Goal: Task Accomplishment & Management: Use online tool/utility

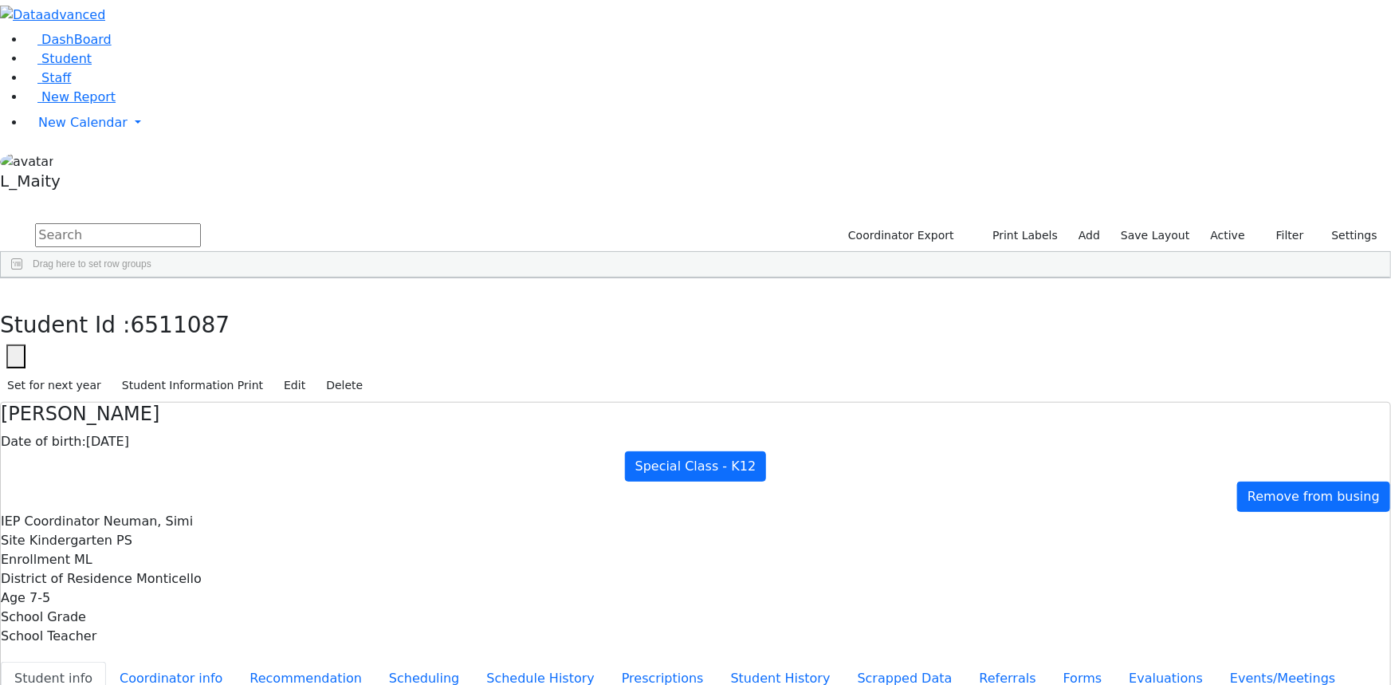
scroll to position [10085, 0]
click at [52, 85] on span "Staff" at bounding box center [56, 77] width 30 height 15
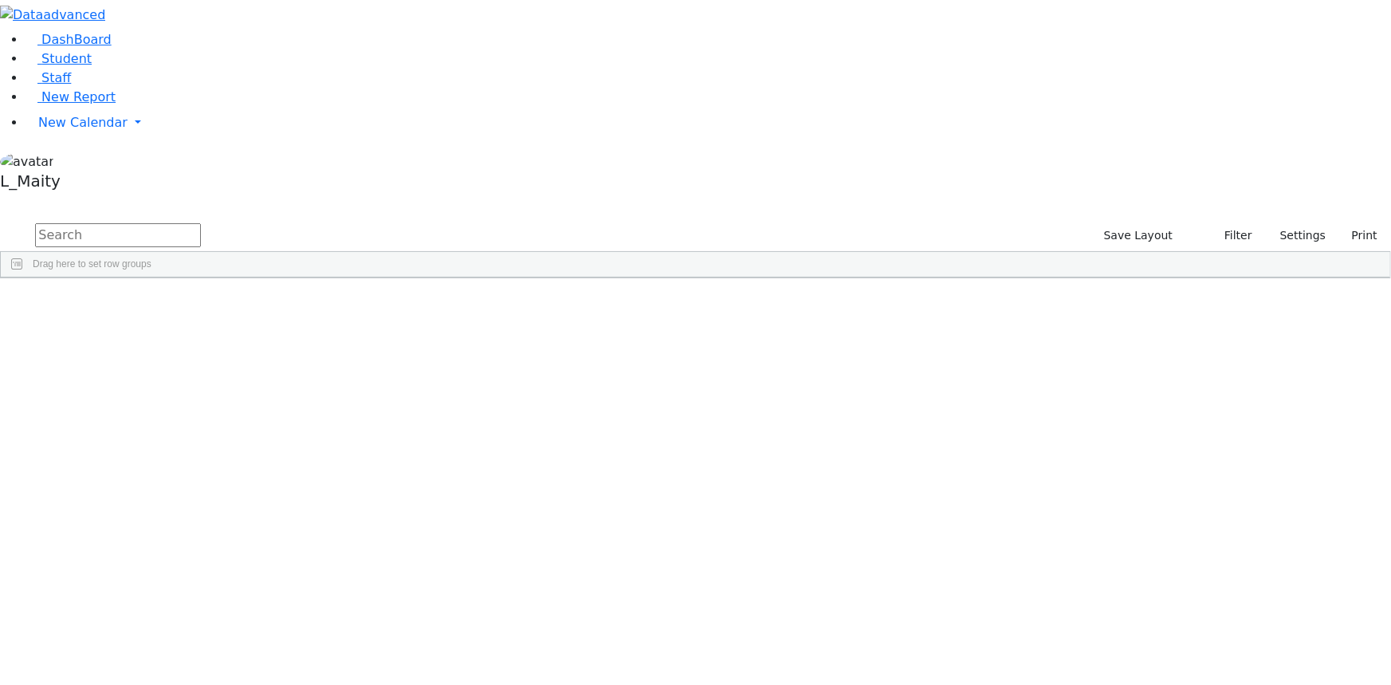
scroll to position [5146, 0]
click at [82, 104] on span "New Report" at bounding box center [78, 96] width 74 height 15
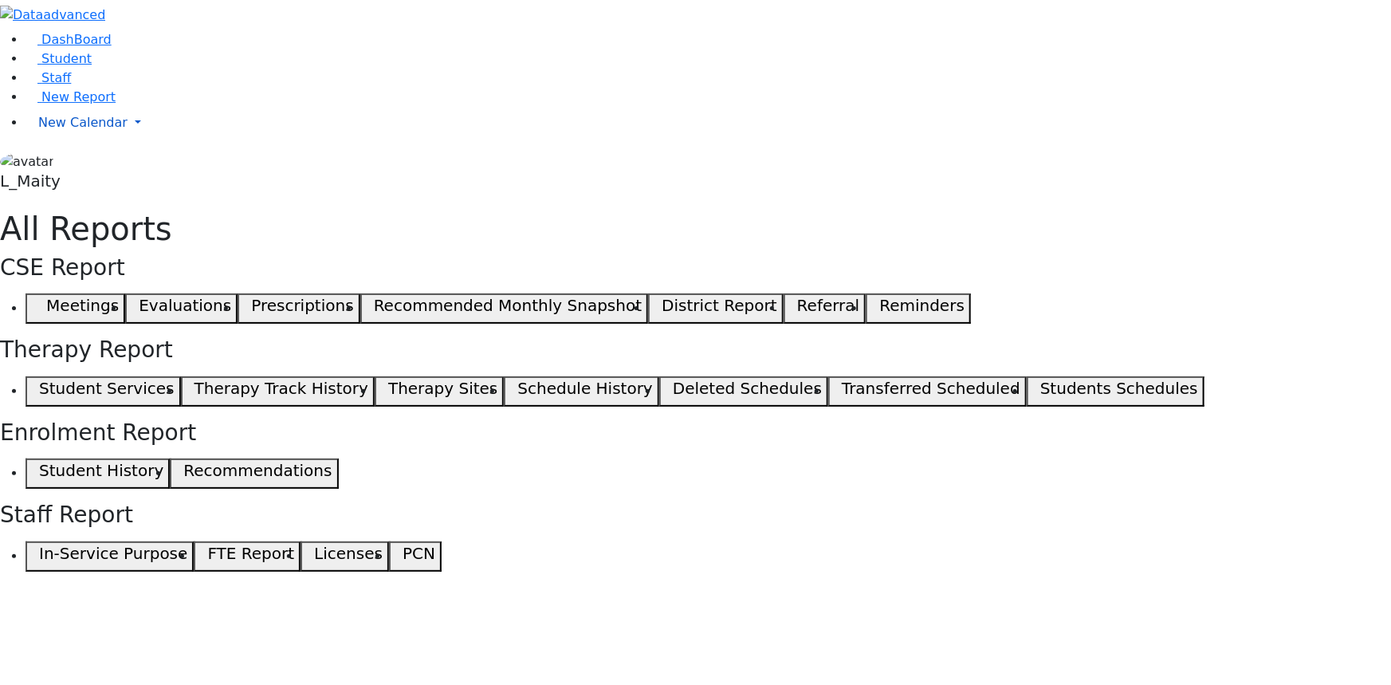
click at [65, 130] on span "New Calendar" at bounding box center [82, 122] width 89 height 15
click at [67, 162] on span "Calendar" at bounding box center [62, 154] width 57 height 15
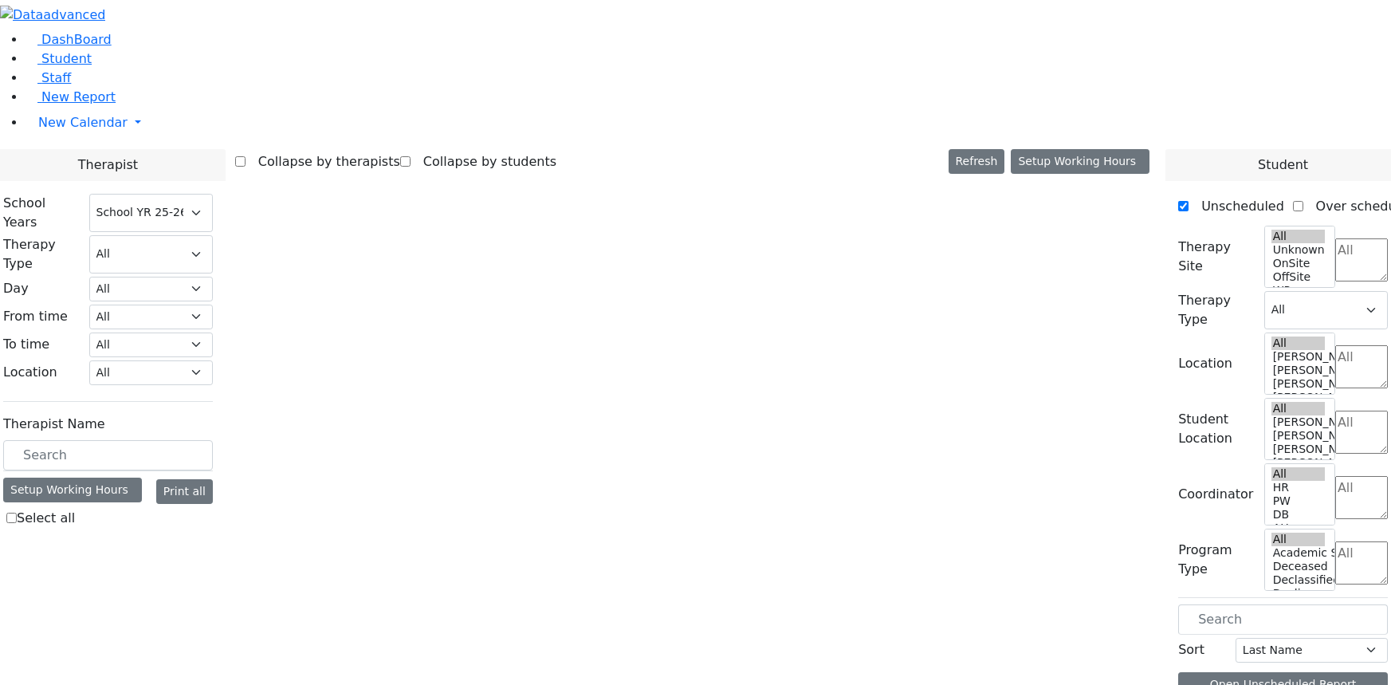
select select "212"
select select "4"
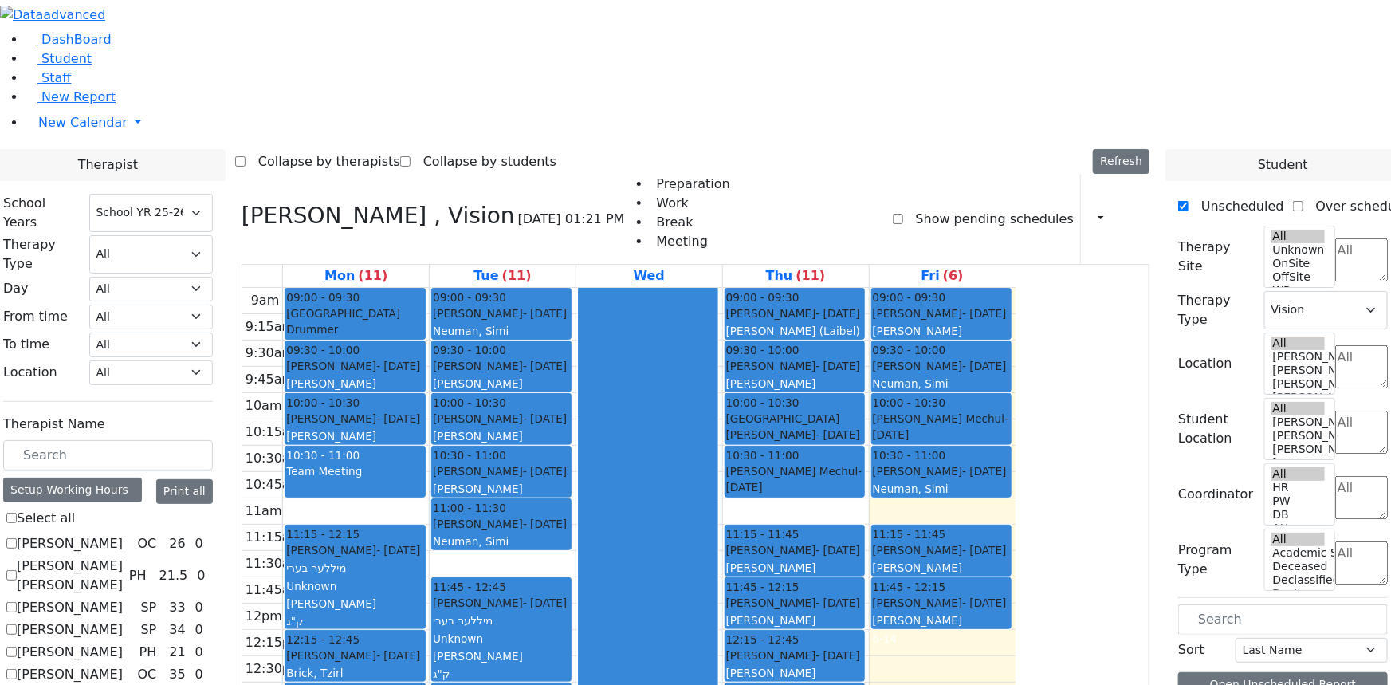
scroll to position [217, 0]
checkbox input "false"
select select
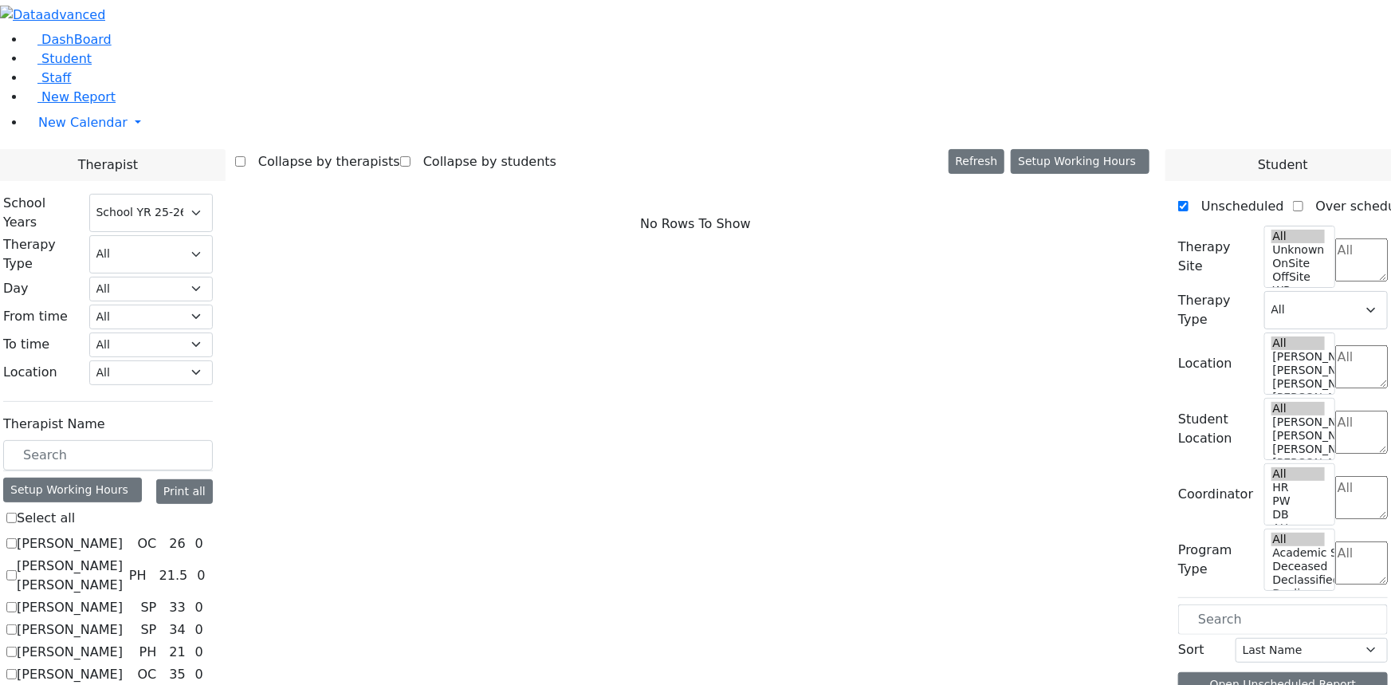
checkbox input "true"
select select "1"
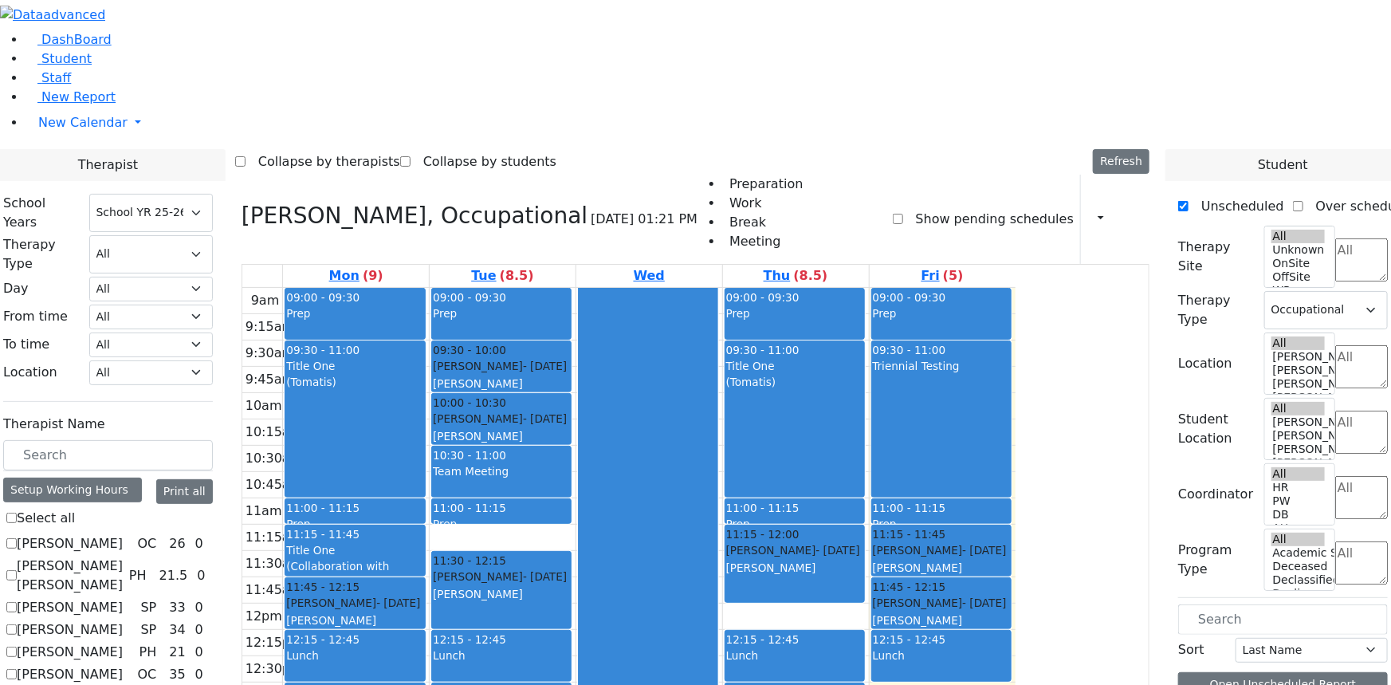
checkbox input "true"
select select
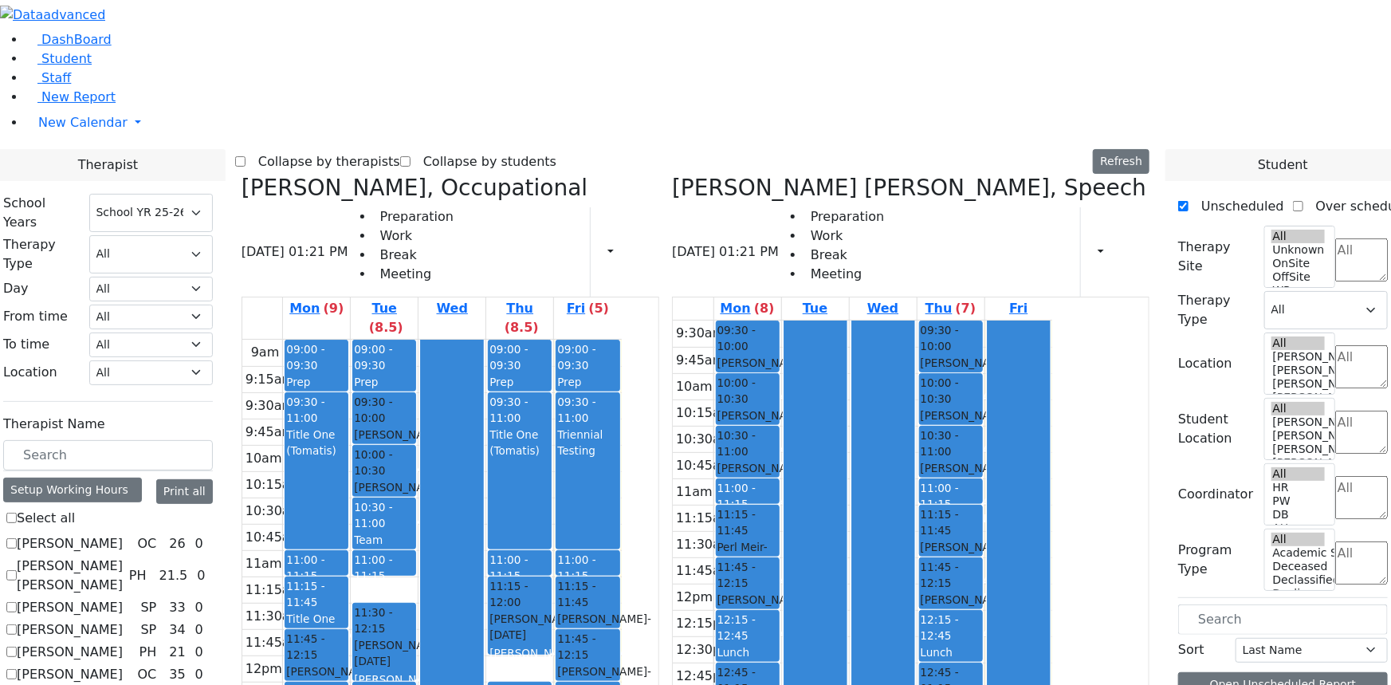
checkbox input "false"
select select "3"
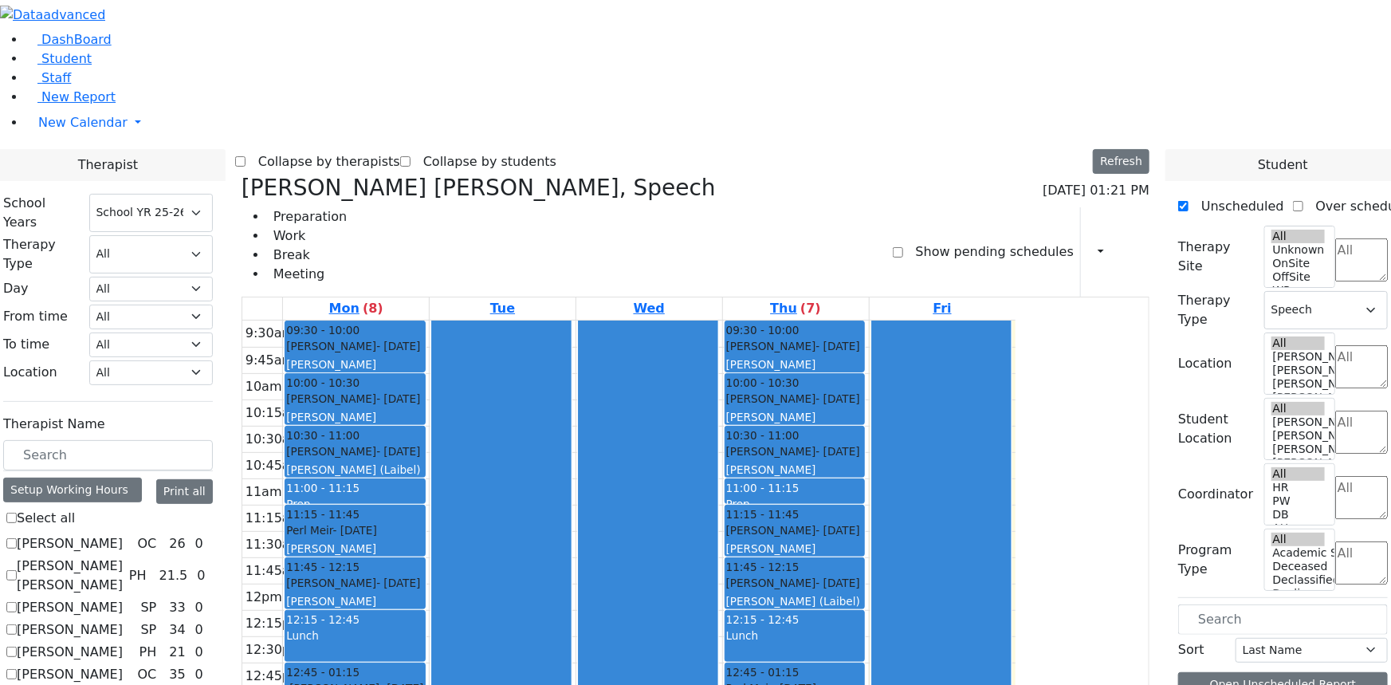
checkbox input "false"
select select
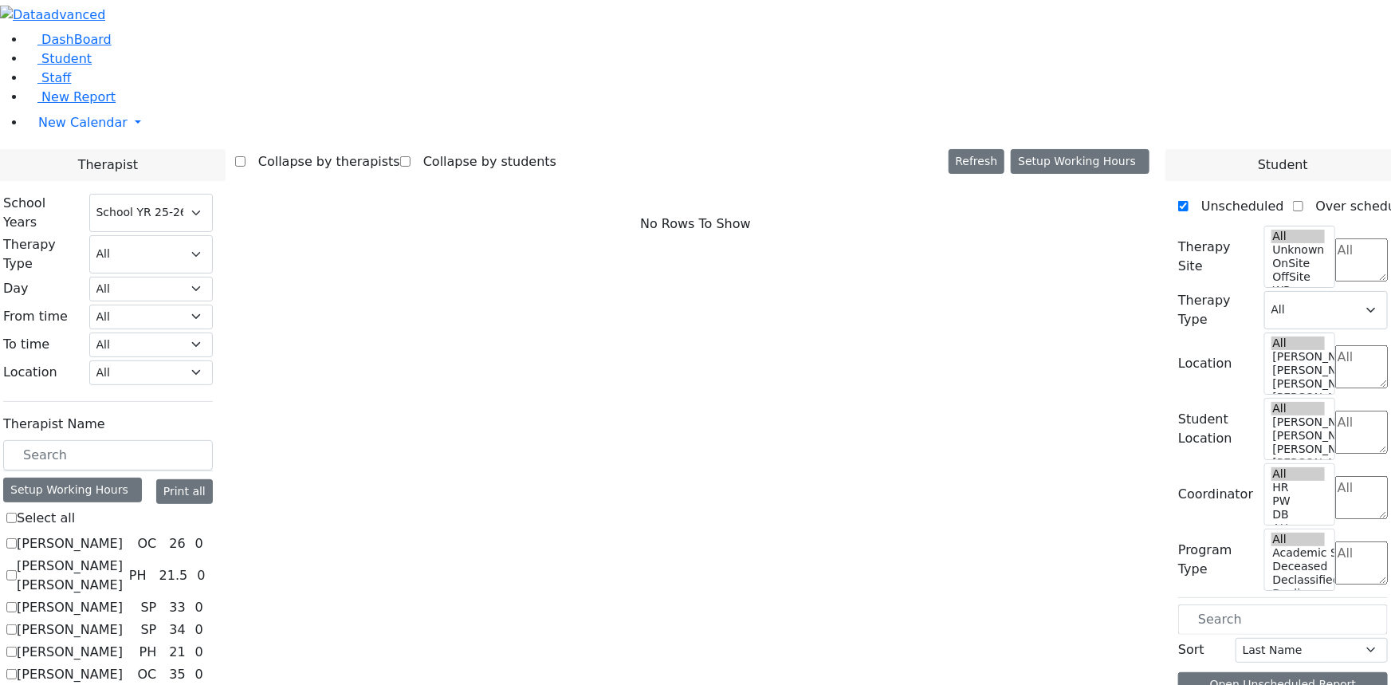
scroll to position [725, 0]
checkbox input "true"
select select "3"
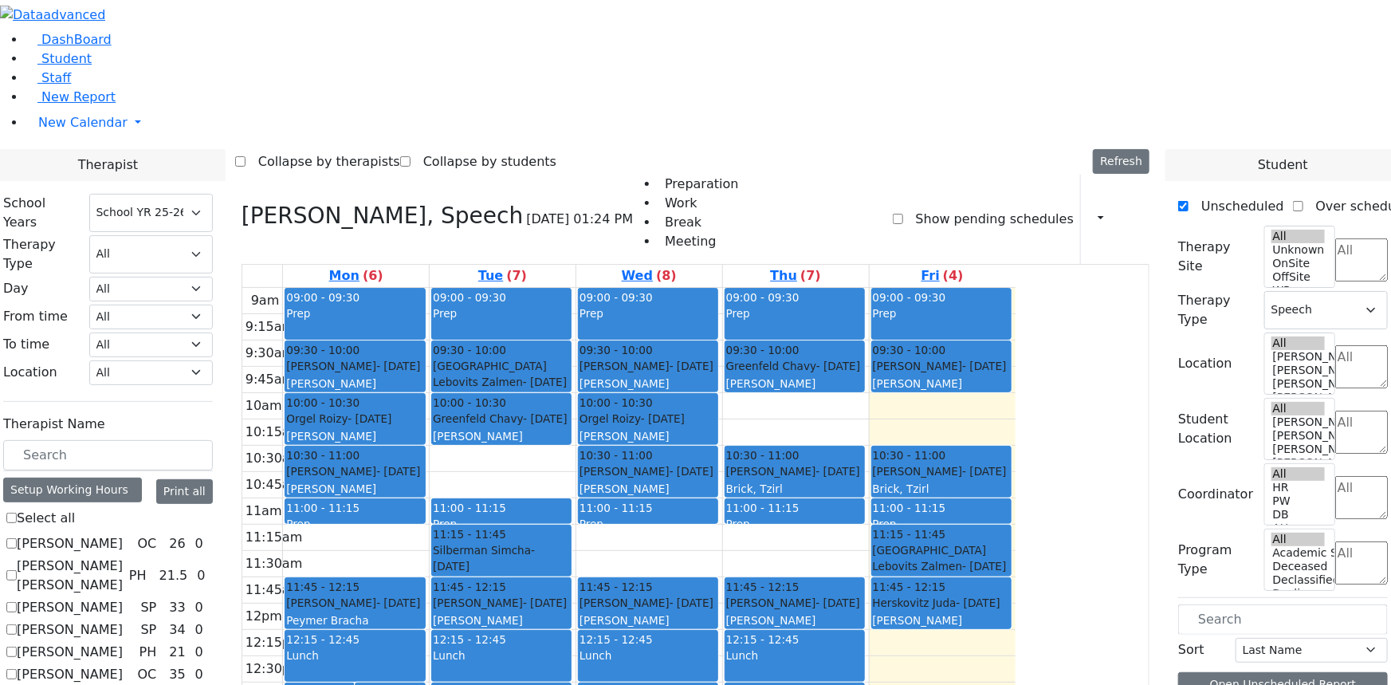
checkbox input "false"
select select
